Goal: Task Accomplishment & Management: Manage account settings

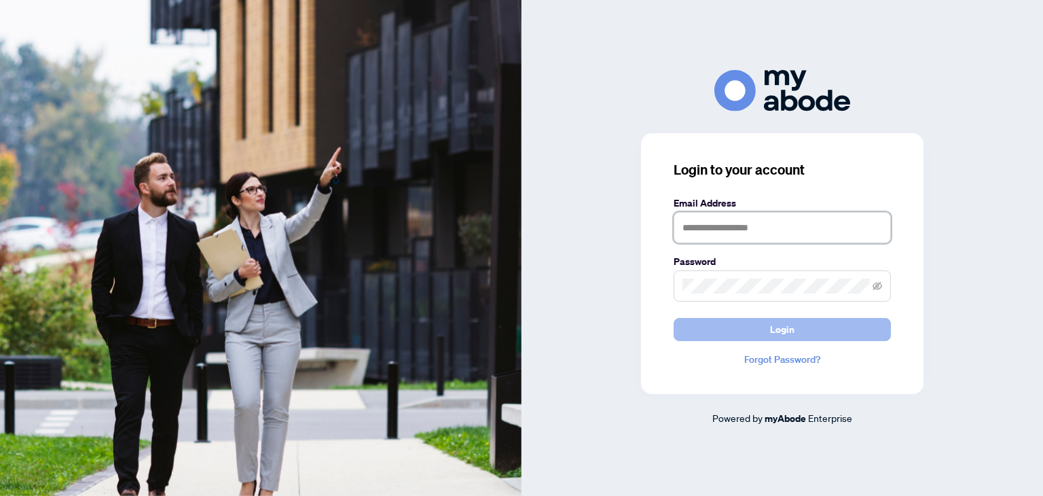
type input "**********"
click at [811, 329] on button "Login" at bounding box center [781, 329] width 217 height 23
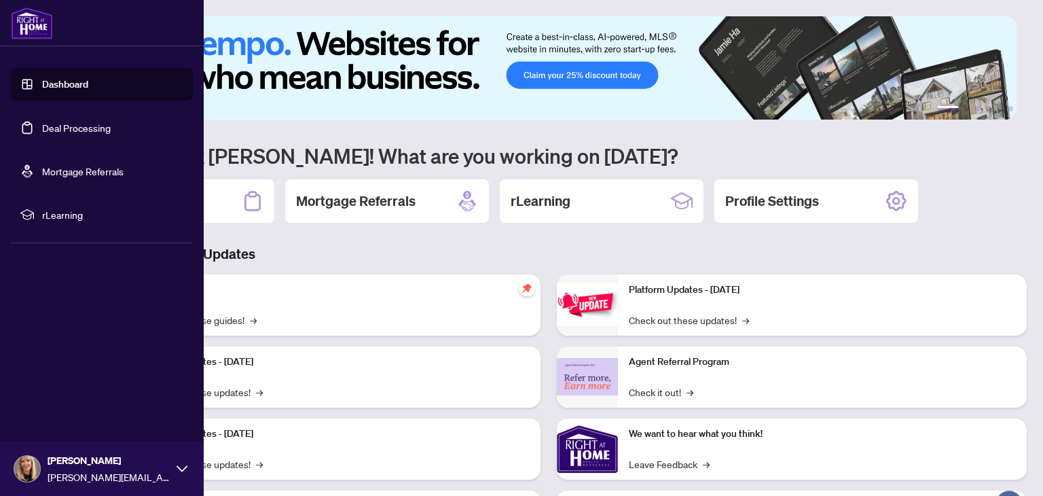
click at [42, 122] on link "Deal Processing" at bounding box center [76, 128] width 69 height 12
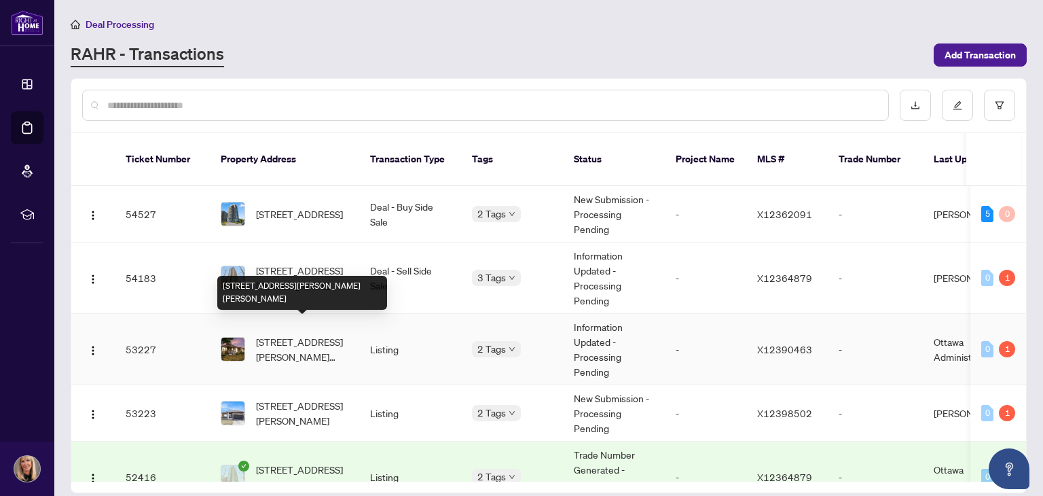
click at [270, 334] on span "[STREET_ADDRESS][PERSON_NAME][PERSON_NAME]" at bounding box center [302, 349] width 92 height 30
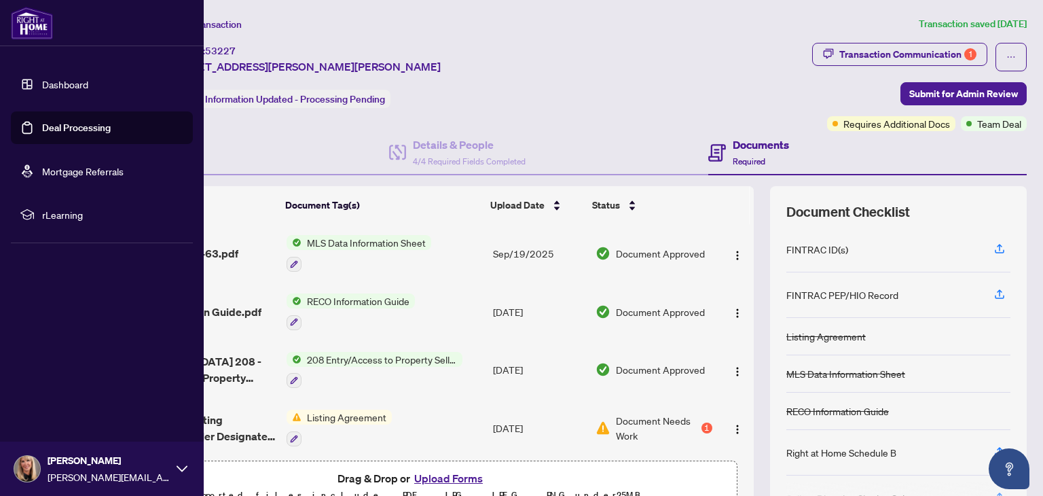
drag, startPoint x: 39, startPoint y: 122, endPoint x: 70, endPoint y: 125, distance: 30.7
click at [42, 123] on link "Deal Processing" at bounding box center [76, 128] width 69 height 12
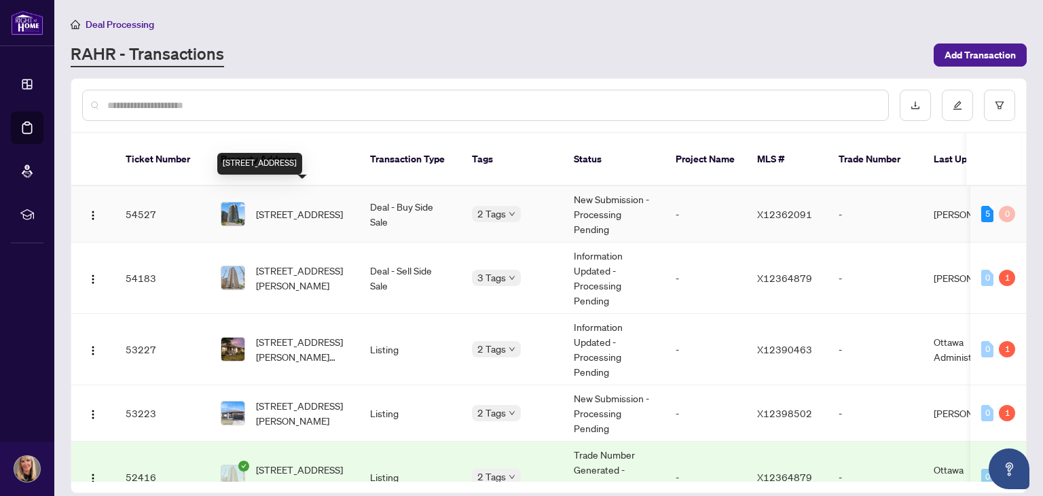
click at [296, 206] on span "[STREET_ADDRESS]" at bounding box center [299, 213] width 87 height 15
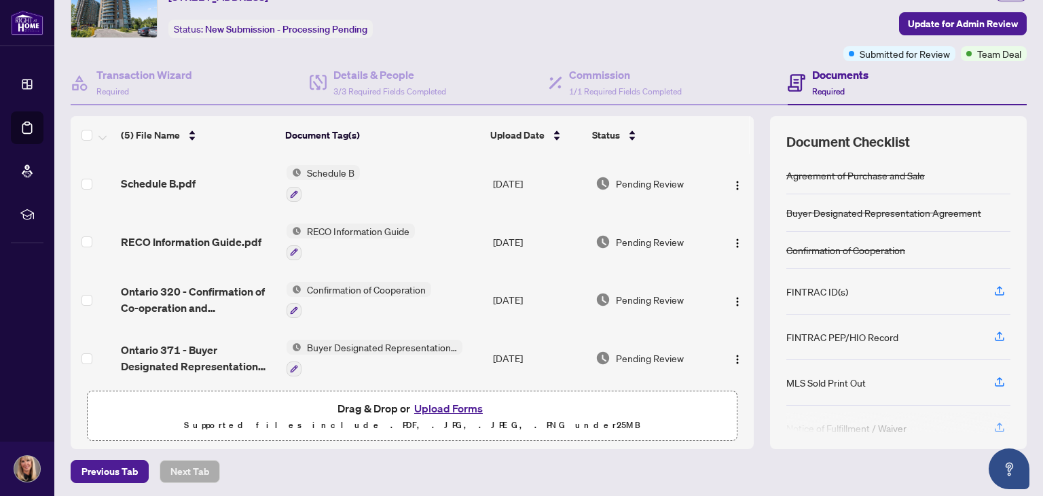
scroll to position [71, 0]
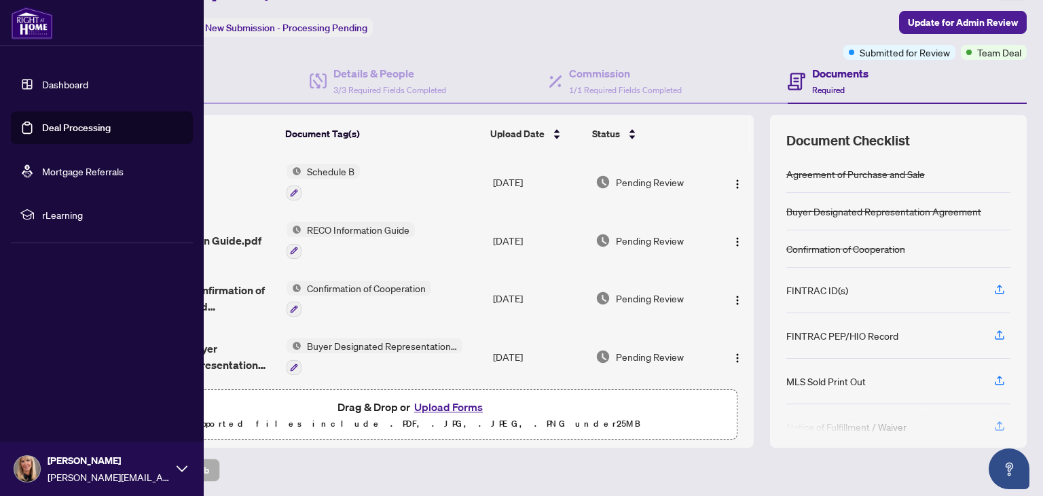
click at [42, 128] on link "Deal Processing" at bounding box center [76, 128] width 69 height 12
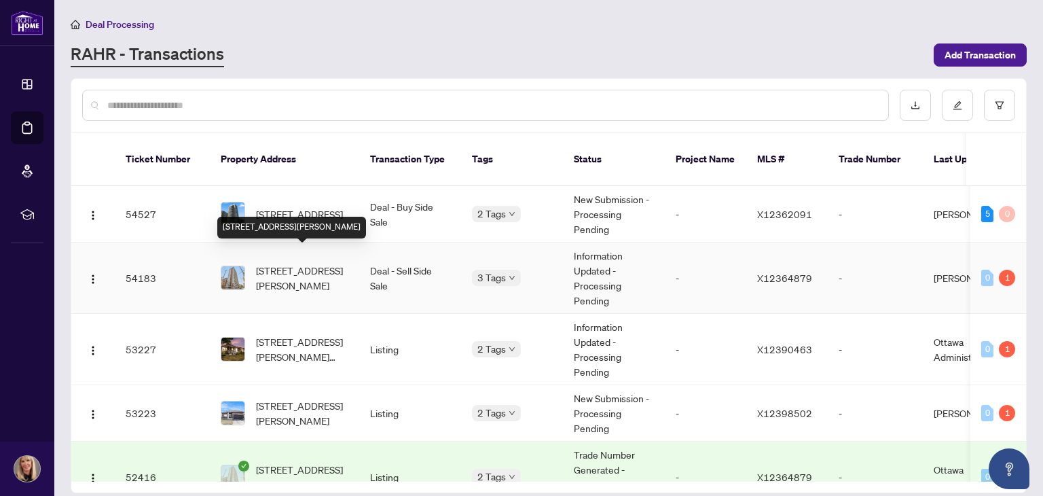
click at [265, 263] on span "[STREET_ADDRESS][PERSON_NAME]" at bounding box center [302, 278] width 92 height 30
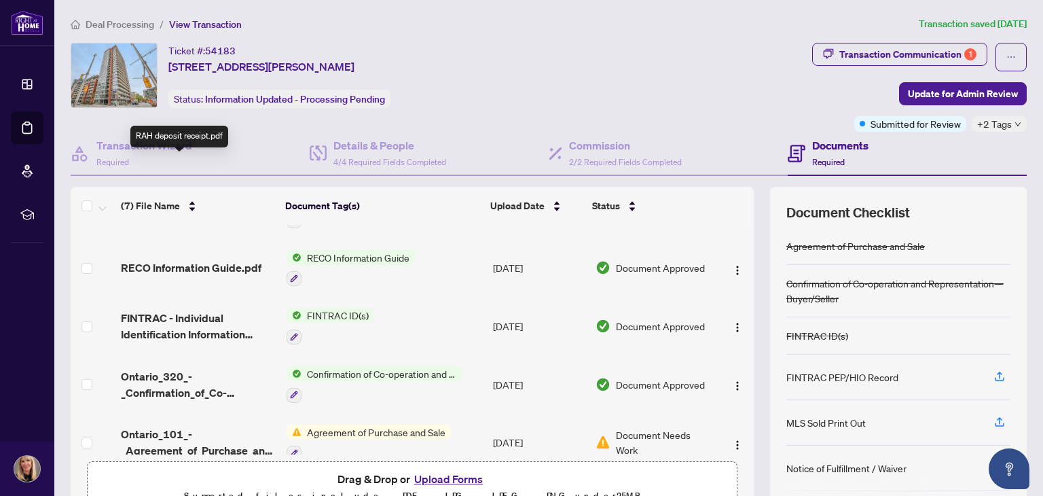
scroll to position [172, 0]
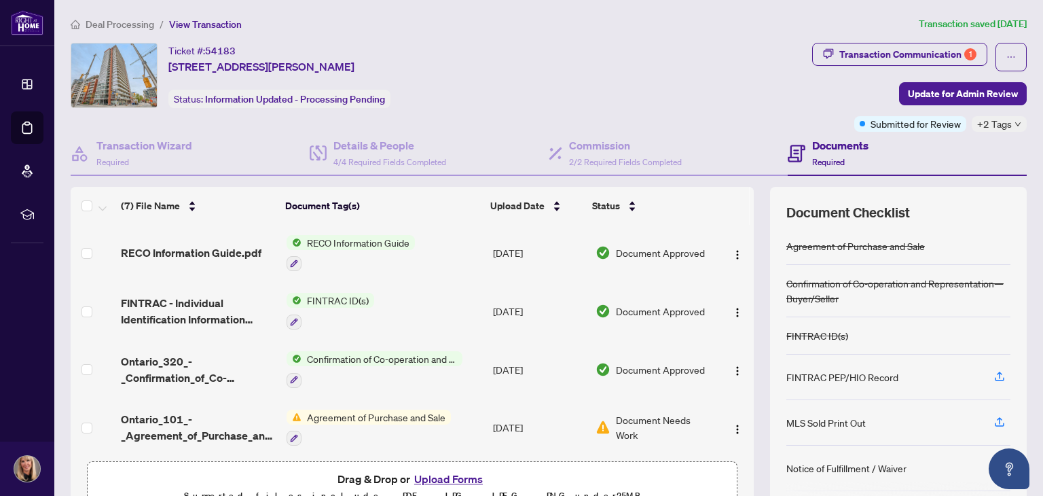
click at [373, 409] on span "Agreement of Purchase and Sale" at bounding box center [375, 416] width 149 height 15
click at [384, 411] on span "Agreement of Purchase and Sale" at bounding box center [375, 416] width 149 height 15
click at [616, 419] on span "Document Needs Work" at bounding box center [664, 427] width 96 height 30
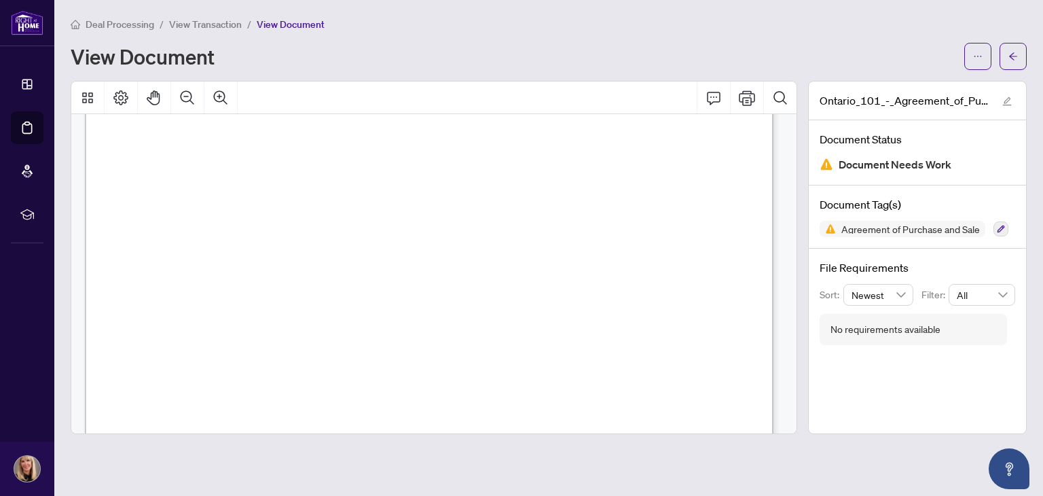
scroll to position [6078, 0]
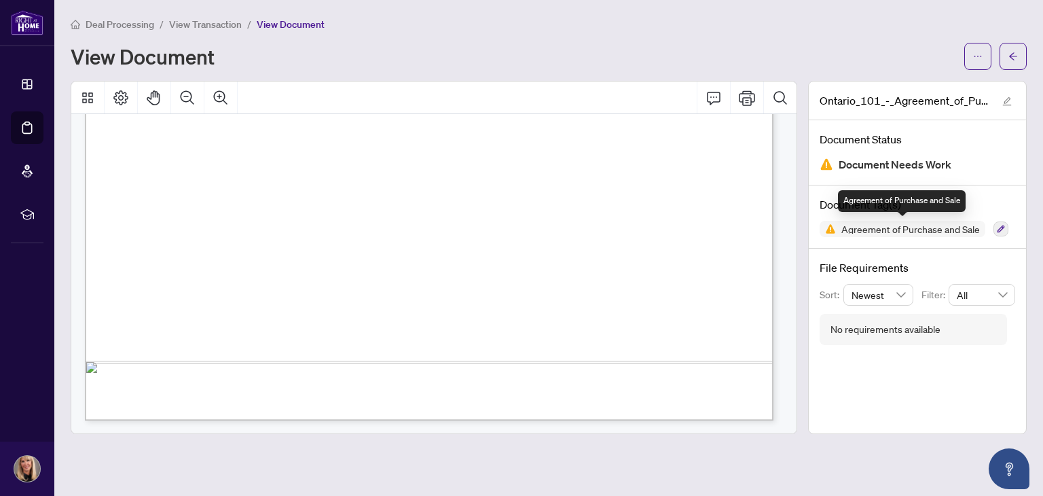
click at [831, 233] on img at bounding box center [827, 229] width 16 height 16
click at [855, 166] on span "Document Needs Work" at bounding box center [894, 164] width 113 height 18
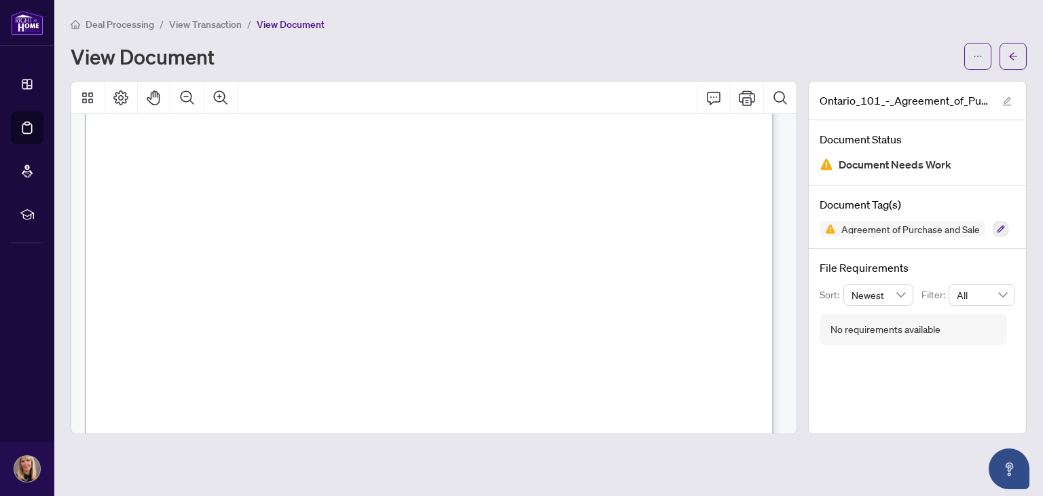
scroll to position [0, 0]
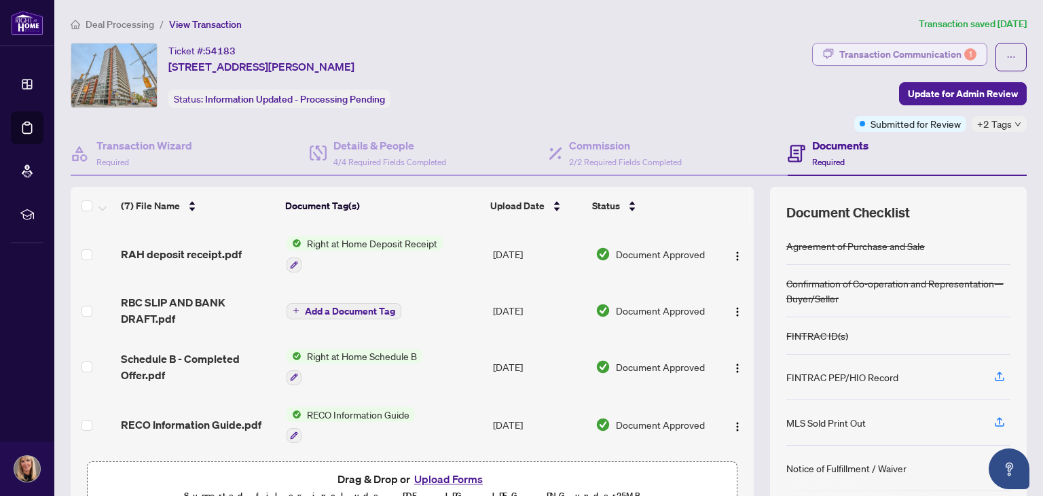
click at [879, 51] on div "Transaction Communication 1" at bounding box center [907, 54] width 137 height 22
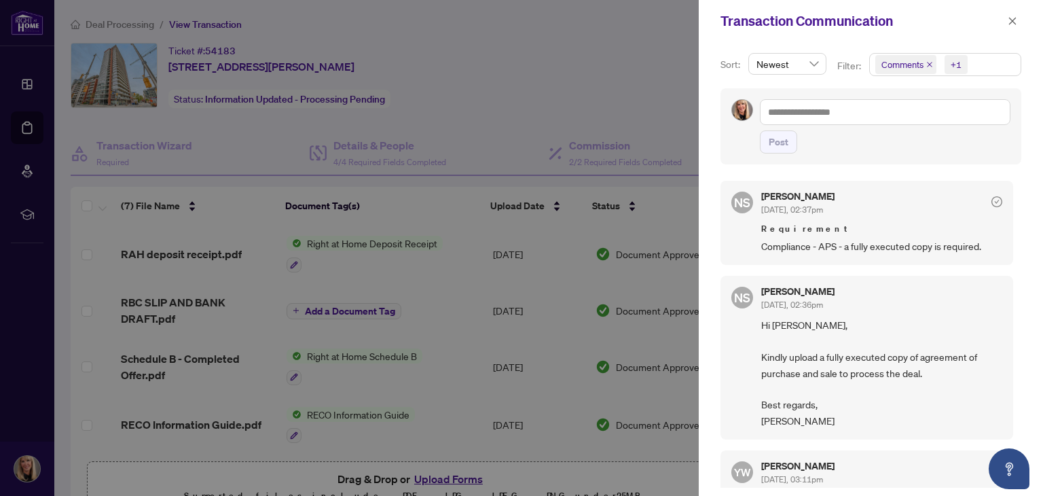
click at [491, 134] on div at bounding box center [521, 248] width 1043 height 496
click at [1014, 24] on icon "close" at bounding box center [1013, 21] width 10 height 10
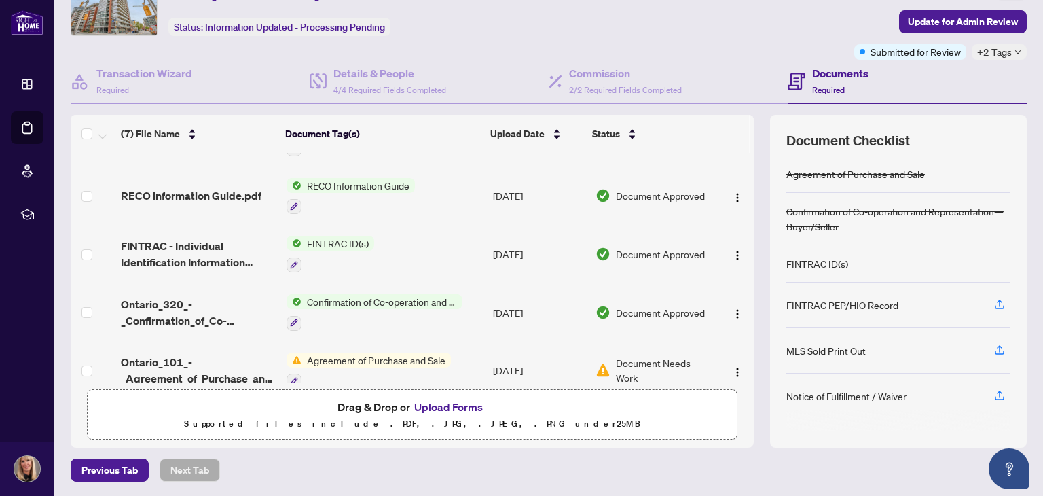
scroll to position [172, 0]
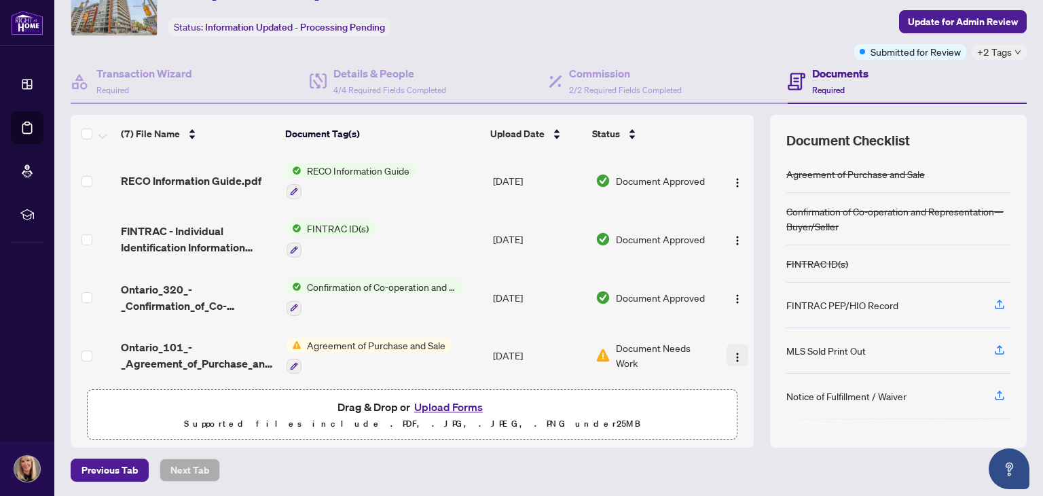
click at [732, 352] on img "button" at bounding box center [737, 357] width 11 height 11
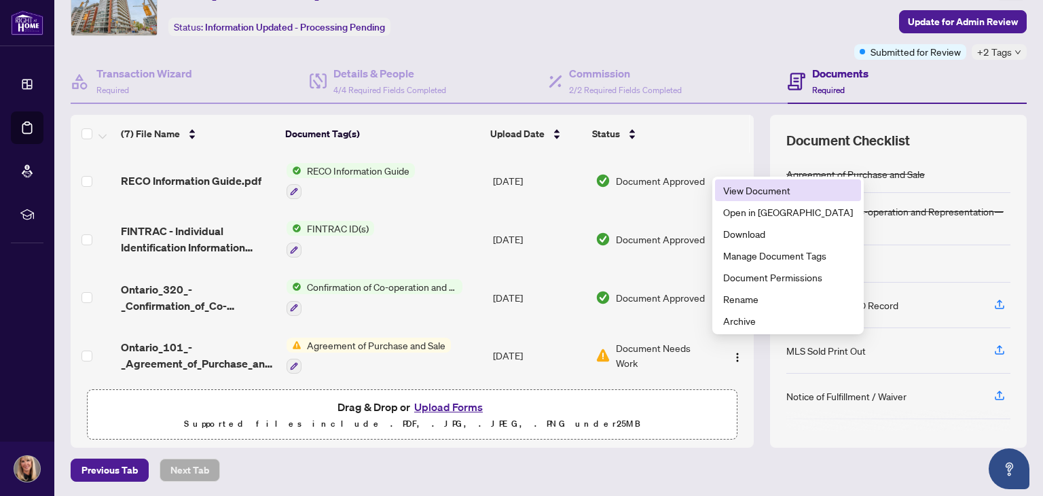
click at [752, 191] on span "View Document" at bounding box center [788, 190] width 130 height 15
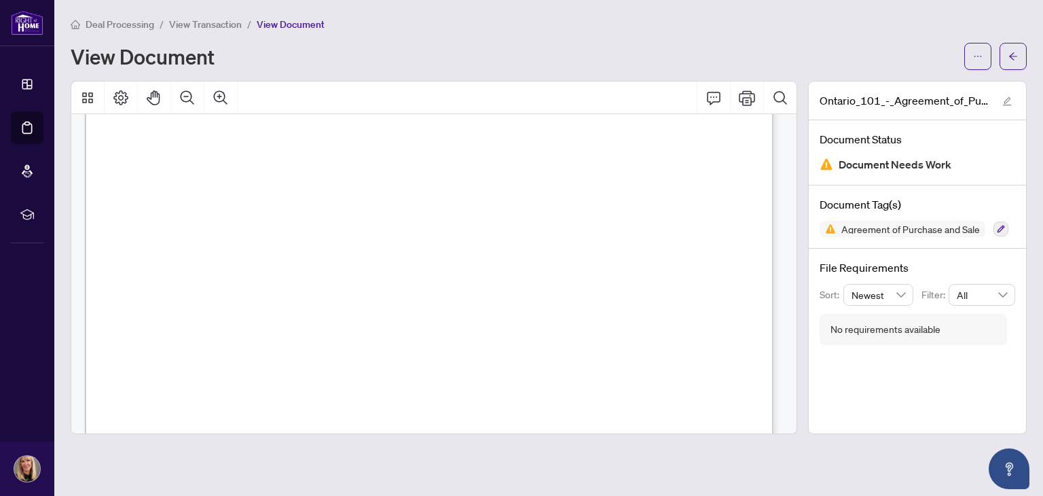
scroll to position [4177, 0]
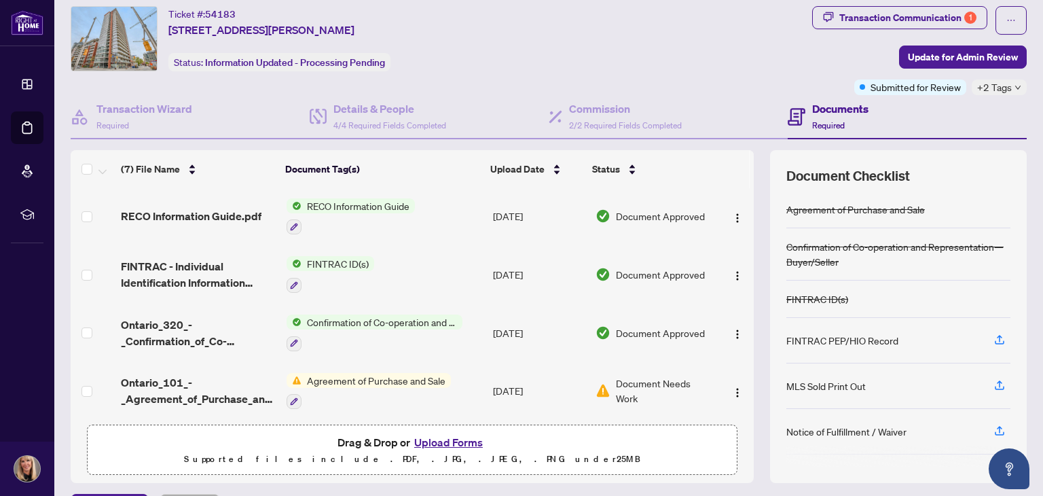
scroll to position [72, 0]
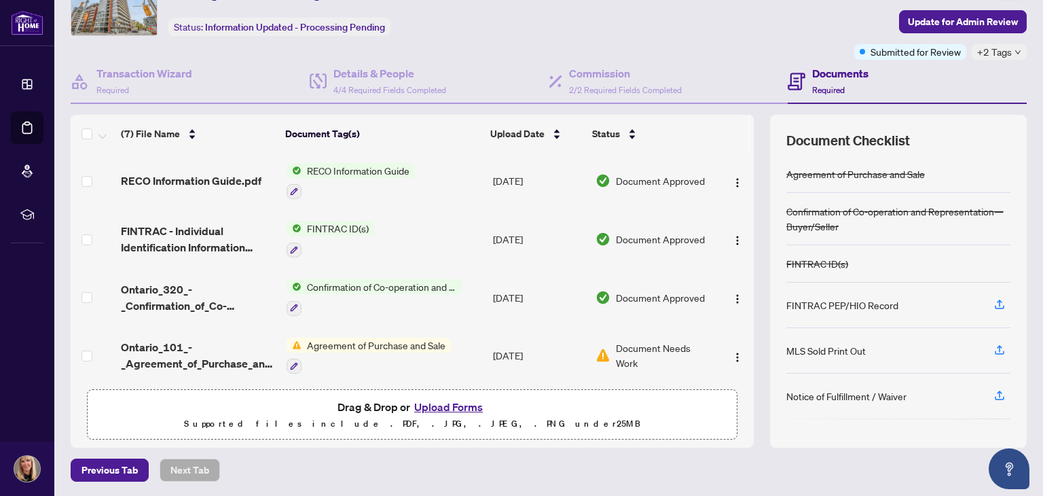
click at [439, 402] on button "Upload Forms" at bounding box center [448, 407] width 77 height 18
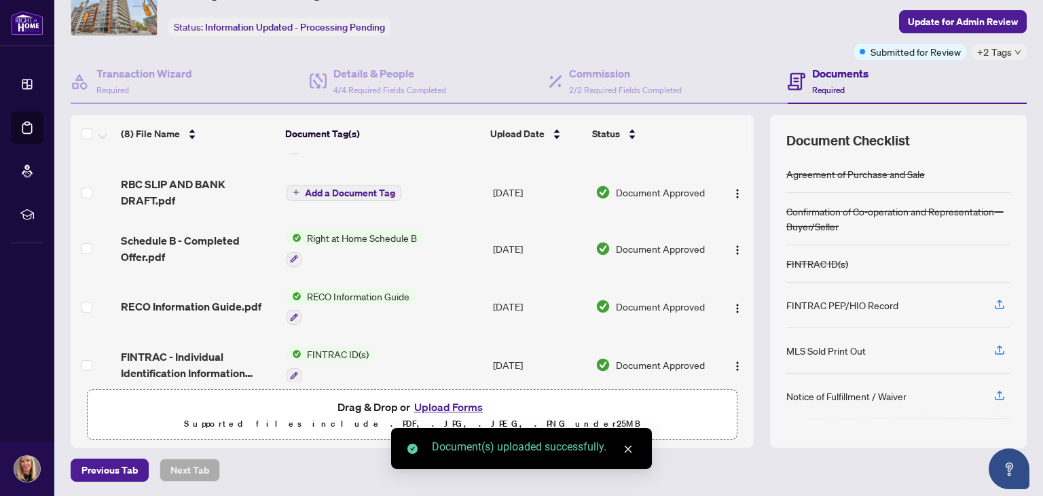
scroll to position [0, 0]
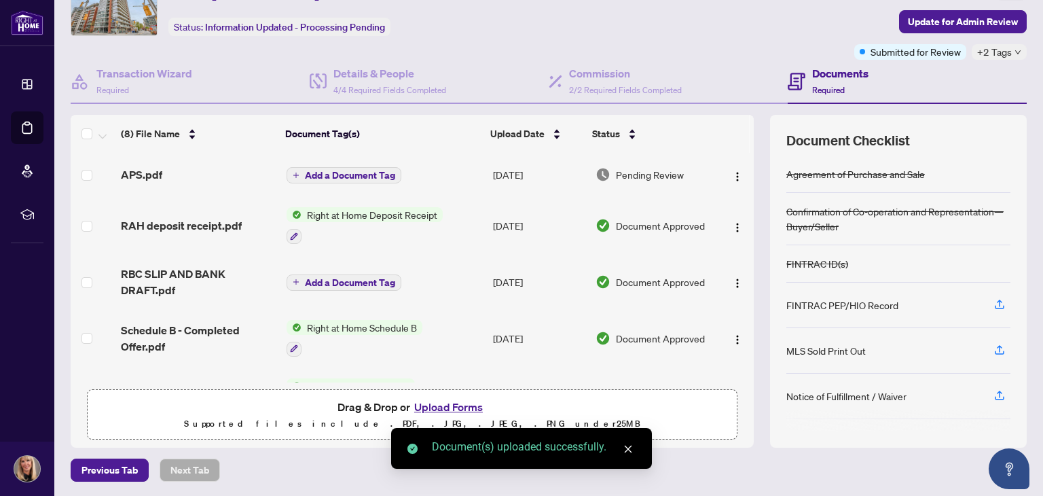
click at [360, 170] on span "Add a Document Tag" at bounding box center [350, 175] width 90 height 10
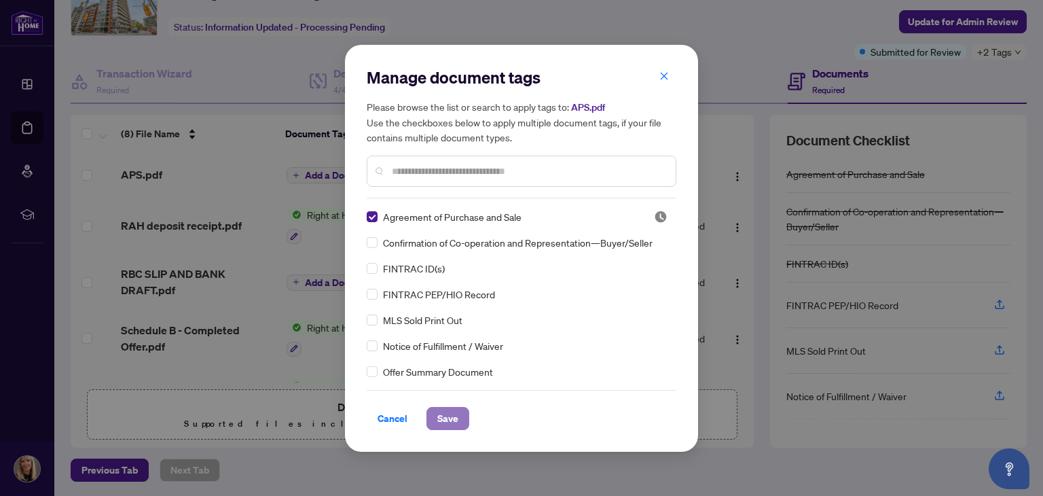
click at [441, 419] on span "Save" at bounding box center [447, 418] width 21 height 22
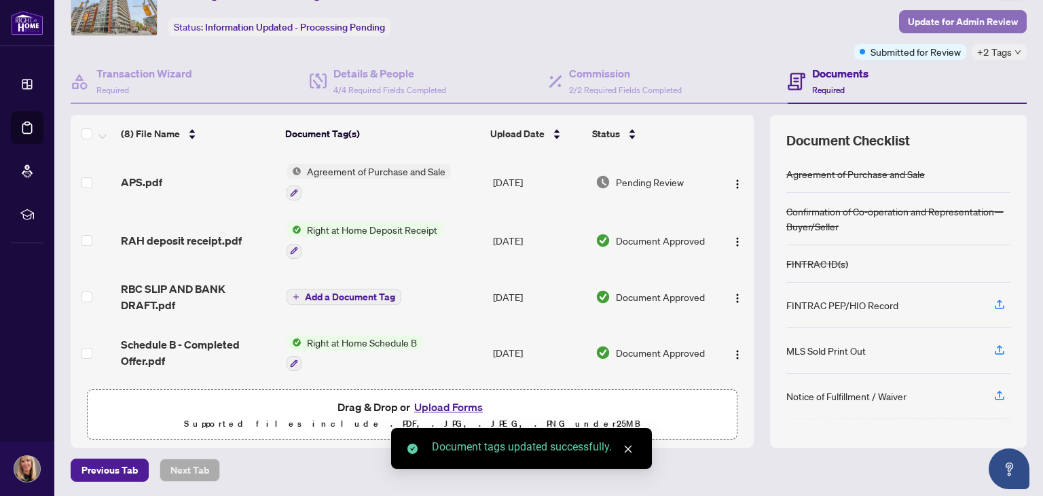
click at [941, 21] on span "Update for Admin Review" at bounding box center [963, 22] width 110 height 22
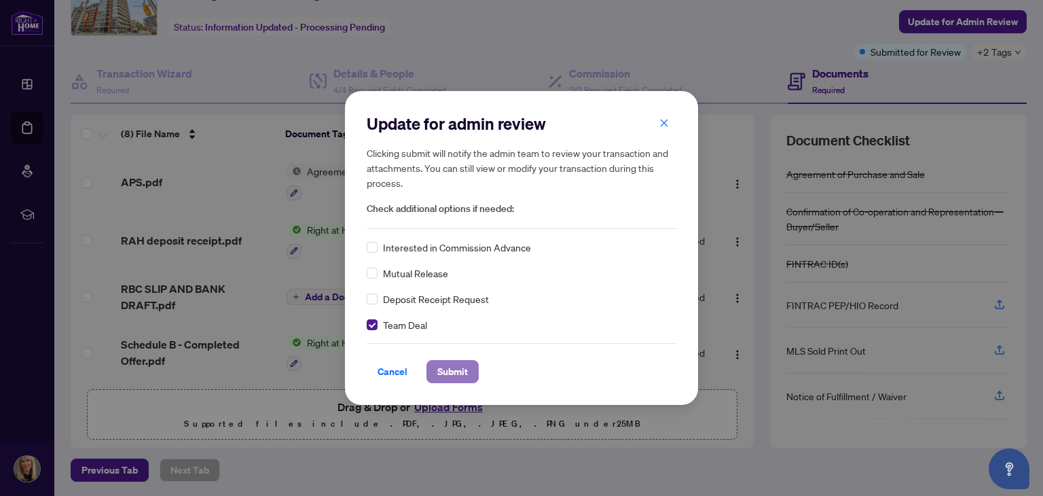
click at [445, 367] on span "Submit" at bounding box center [452, 372] width 31 height 22
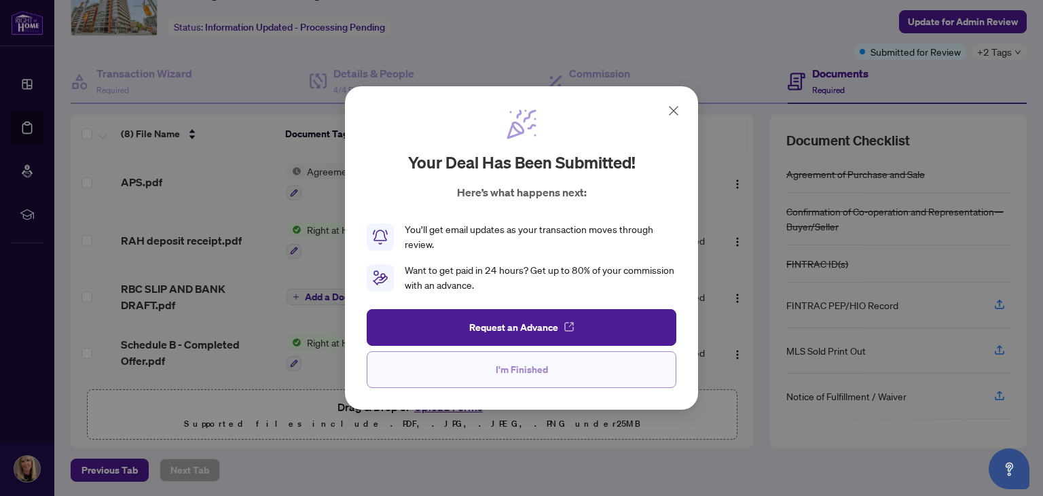
click at [470, 367] on button "I'm Finished" at bounding box center [522, 369] width 310 height 37
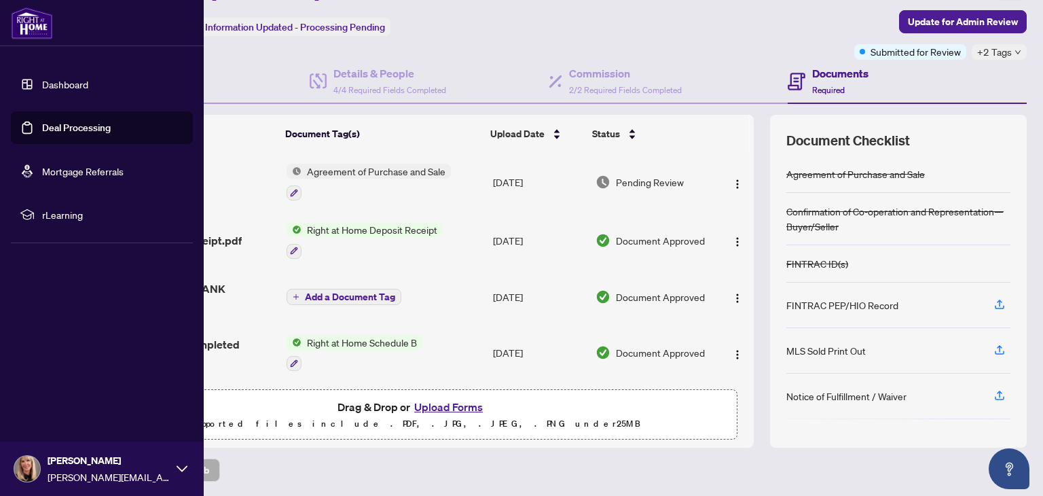
click at [42, 127] on link "Deal Processing" at bounding box center [76, 128] width 69 height 12
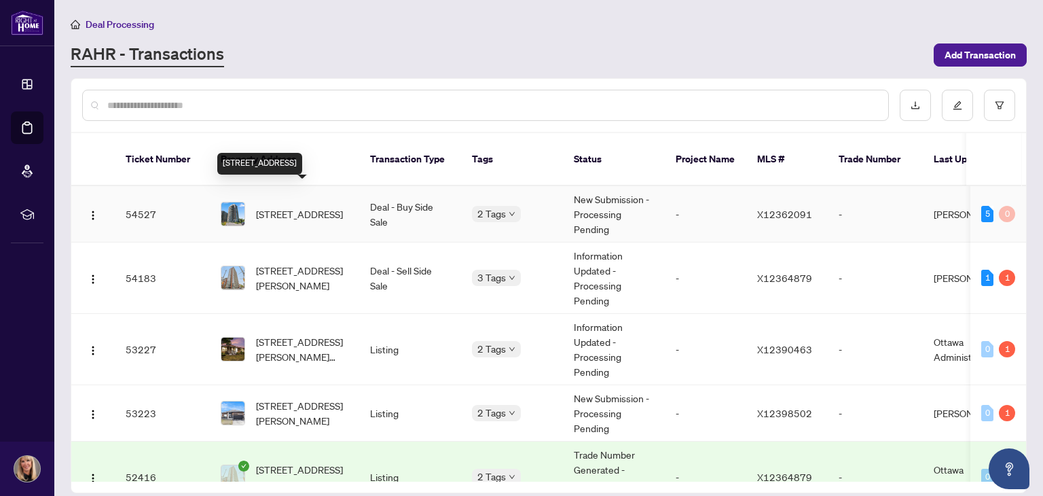
click at [297, 206] on span "[STREET_ADDRESS]" at bounding box center [299, 213] width 87 height 15
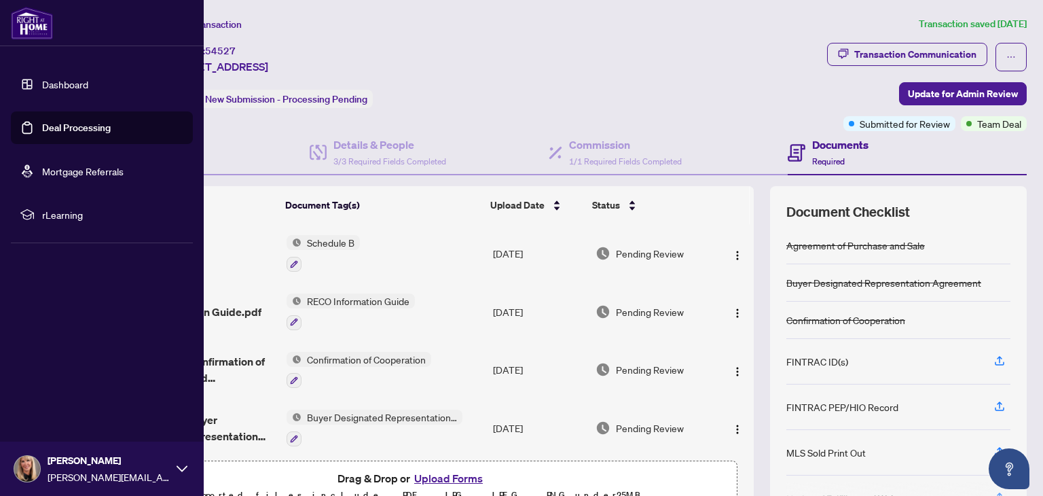
click at [48, 122] on link "Deal Processing" at bounding box center [76, 128] width 69 height 12
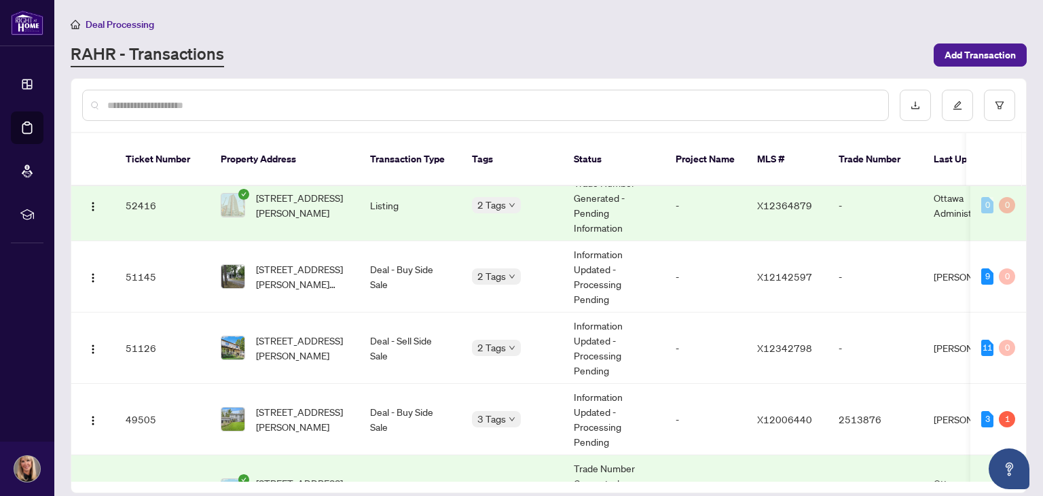
scroll to position [339, 0]
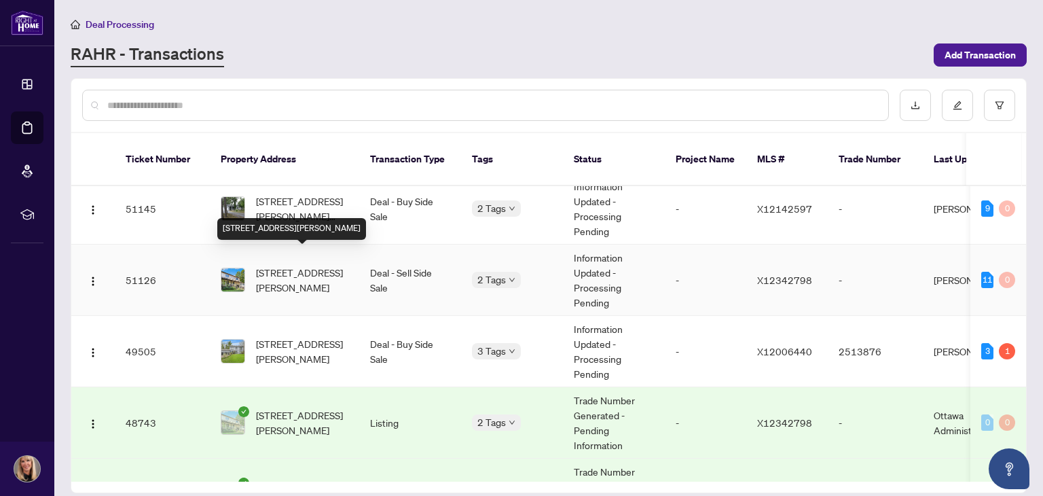
click at [287, 265] on span "[STREET_ADDRESS][PERSON_NAME]" at bounding box center [302, 280] width 92 height 30
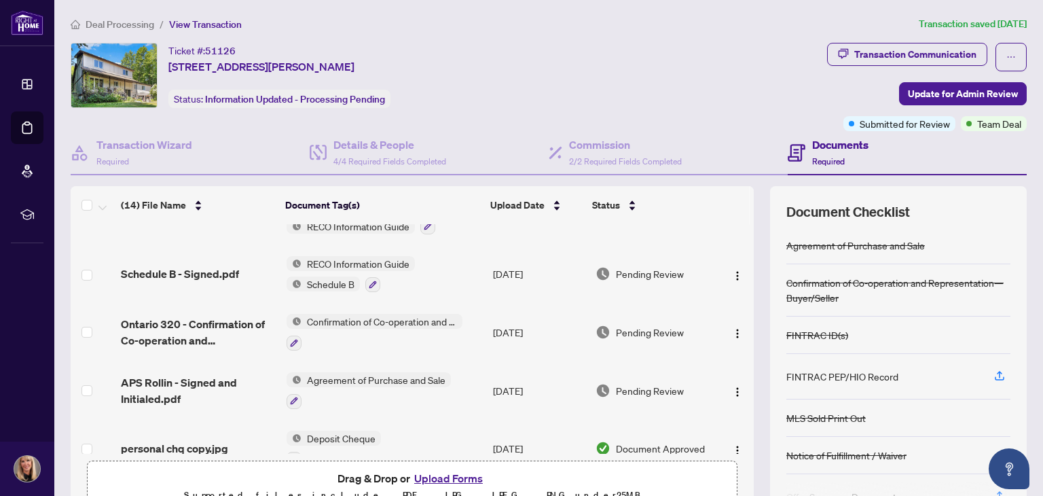
scroll to position [576, 0]
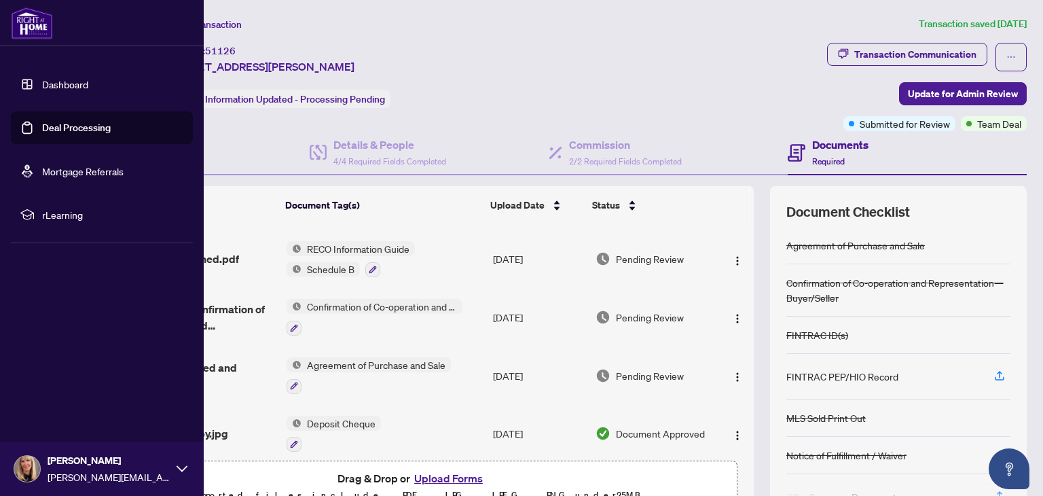
drag, startPoint x: 45, startPoint y: 132, endPoint x: 76, endPoint y: 134, distance: 30.6
click at [45, 132] on link "Deal Processing" at bounding box center [76, 128] width 69 height 12
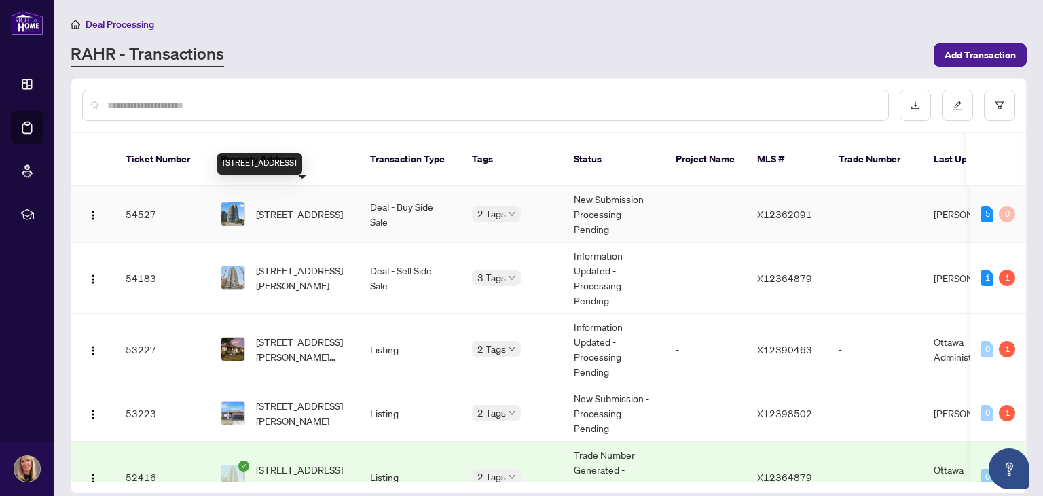
click at [301, 206] on span "[STREET_ADDRESS]" at bounding box center [299, 213] width 87 height 15
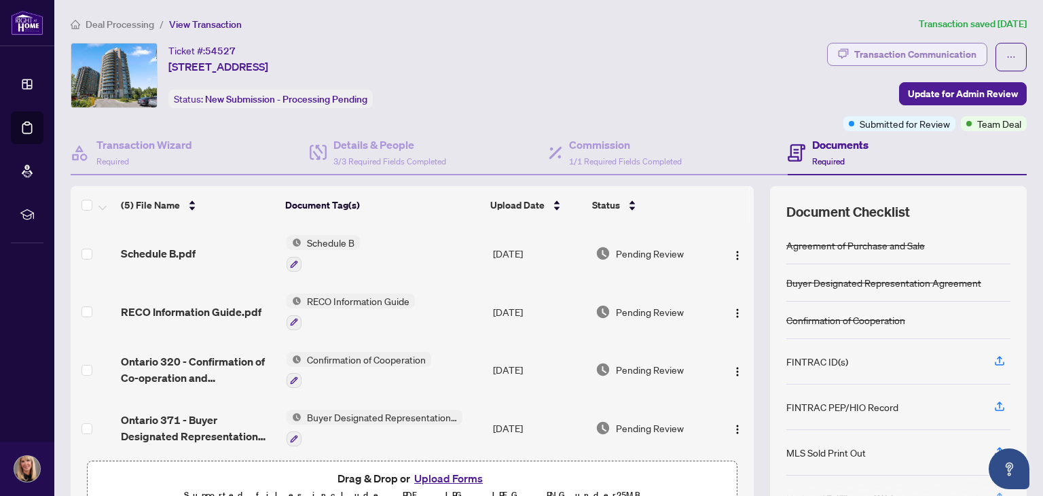
click at [855, 50] on div "Transaction Communication" at bounding box center [915, 54] width 122 height 22
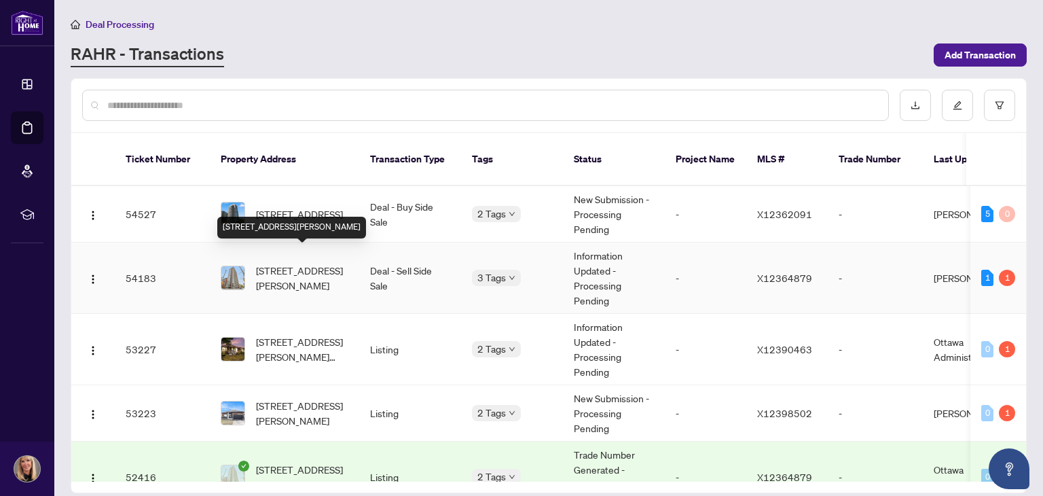
click at [280, 263] on span "[STREET_ADDRESS][PERSON_NAME]" at bounding box center [302, 278] width 92 height 30
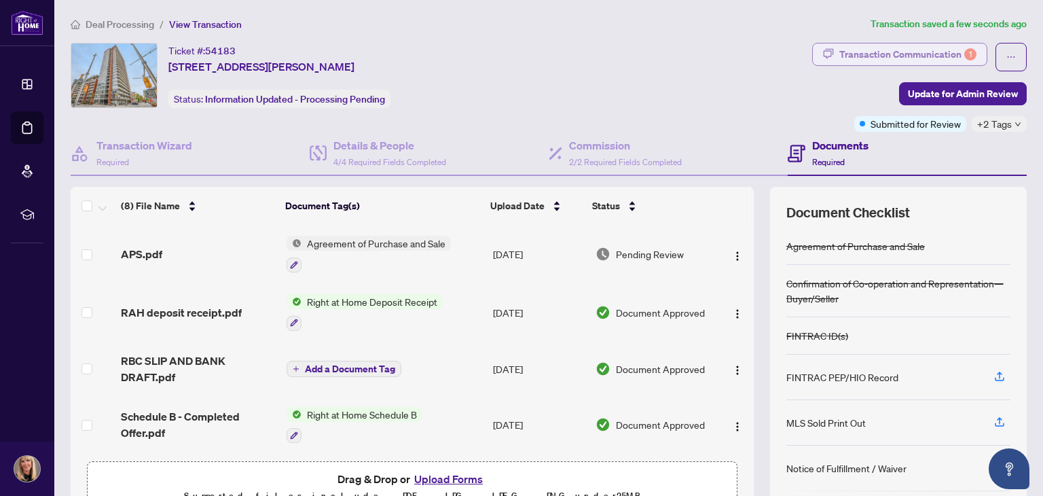
click at [866, 52] on div "Transaction Communication 1" at bounding box center [907, 54] width 137 height 22
